Goal: Understand process/instructions

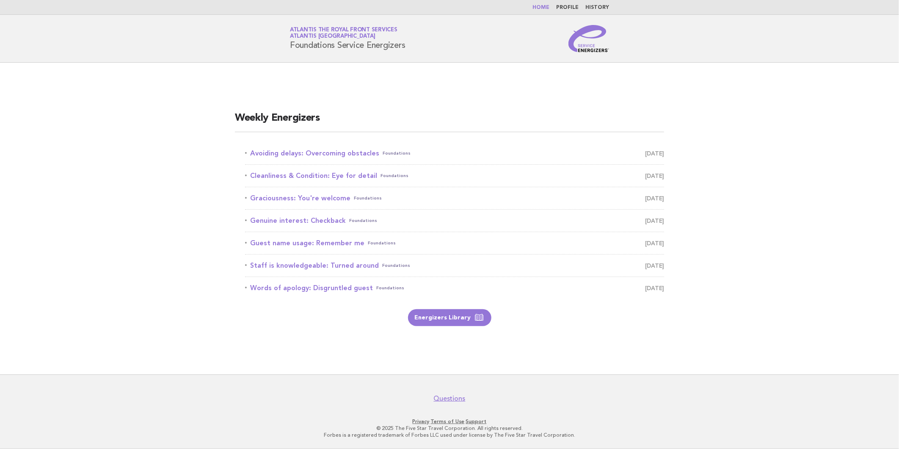
click at [538, 339] on main "Weekly Energizers Avoiding delays: Overcoming obstacles Foundations October 5 C…" at bounding box center [449, 219] width 899 height 312
click at [328, 152] on link "Avoiding delays: Overcoming obstacles Foundations October 5" at bounding box center [454, 153] width 419 height 12
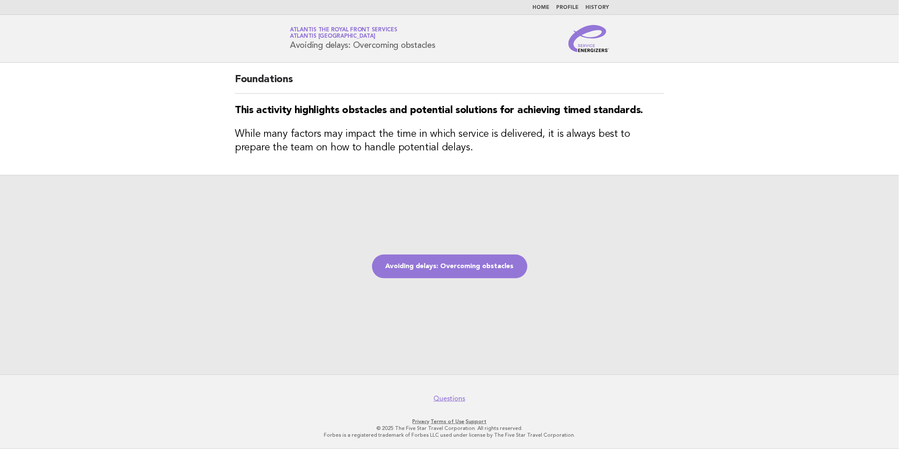
click at [430, 248] on div "Avoiding delays: Overcoming obstacles" at bounding box center [449, 274] width 899 height 199
click at [432, 263] on link "Avoiding delays: Overcoming obstacles" at bounding box center [449, 266] width 155 height 24
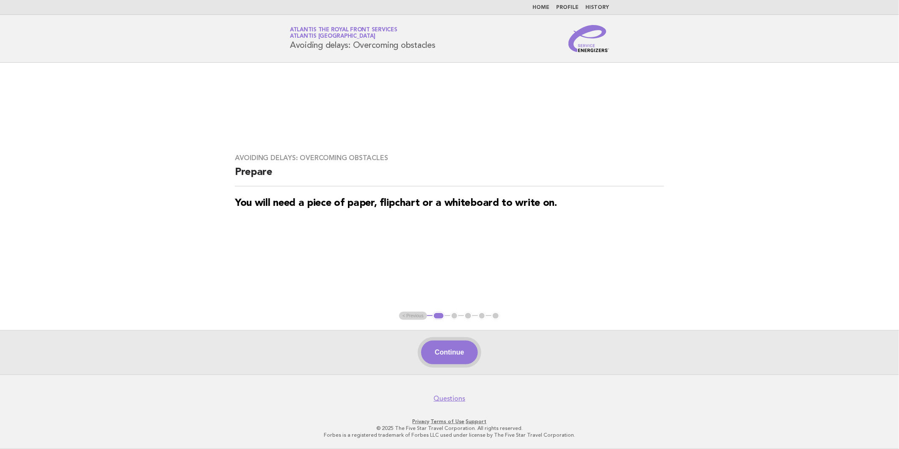
click at [475, 353] on button "Continue" at bounding box center [449, 352] width 56 height 24
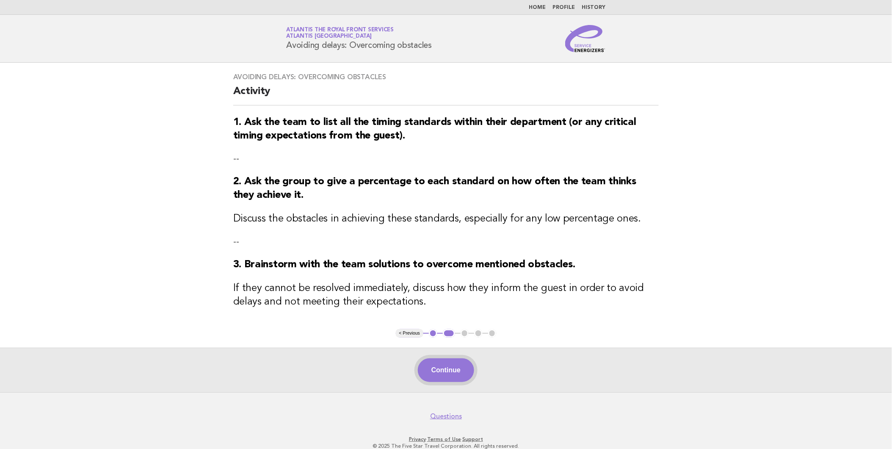
click at [450, 371] on button "Continue" at bounding box center [446, 370] width 56 height 24
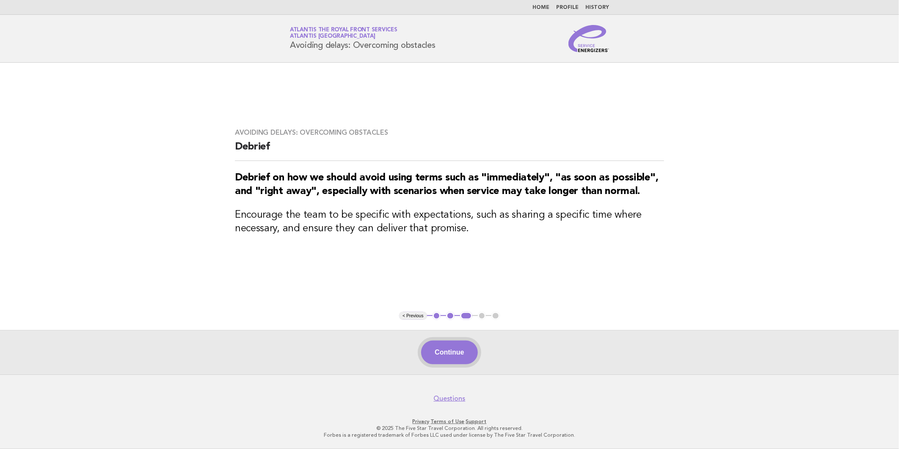
click at [443, 354] on button "Continue" at bounding box center [449, 352] width 56 height 24
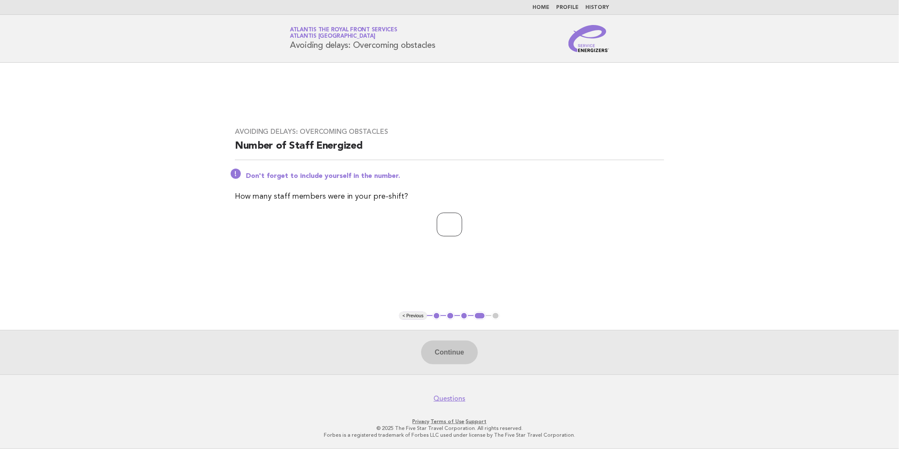
click at [438, 226] on input "number" at bounding box center [449, 224] width 25 height 24
type input "*"
click at [454, 348] on button "Continue" at bounding box center [449, 352] width 56 height 24
